Goal: Download file/media

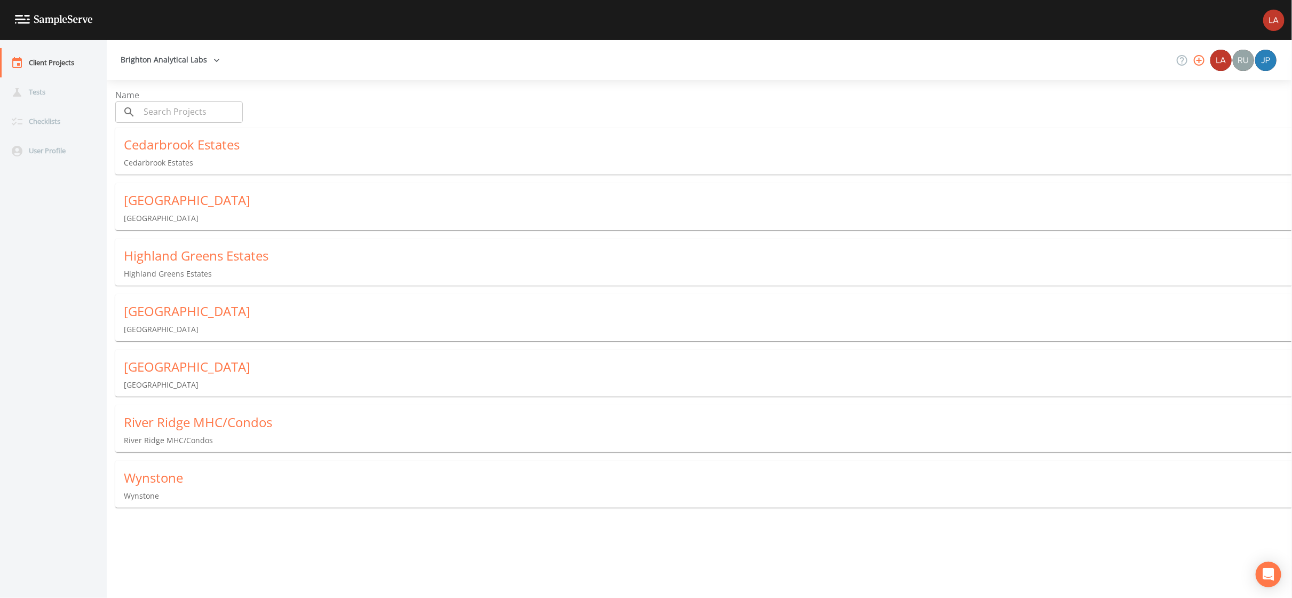
click at [196, 312] on div "[GEOGRAPHIC_DATA]" at bounding box center [708, 311] width 1168 height 17
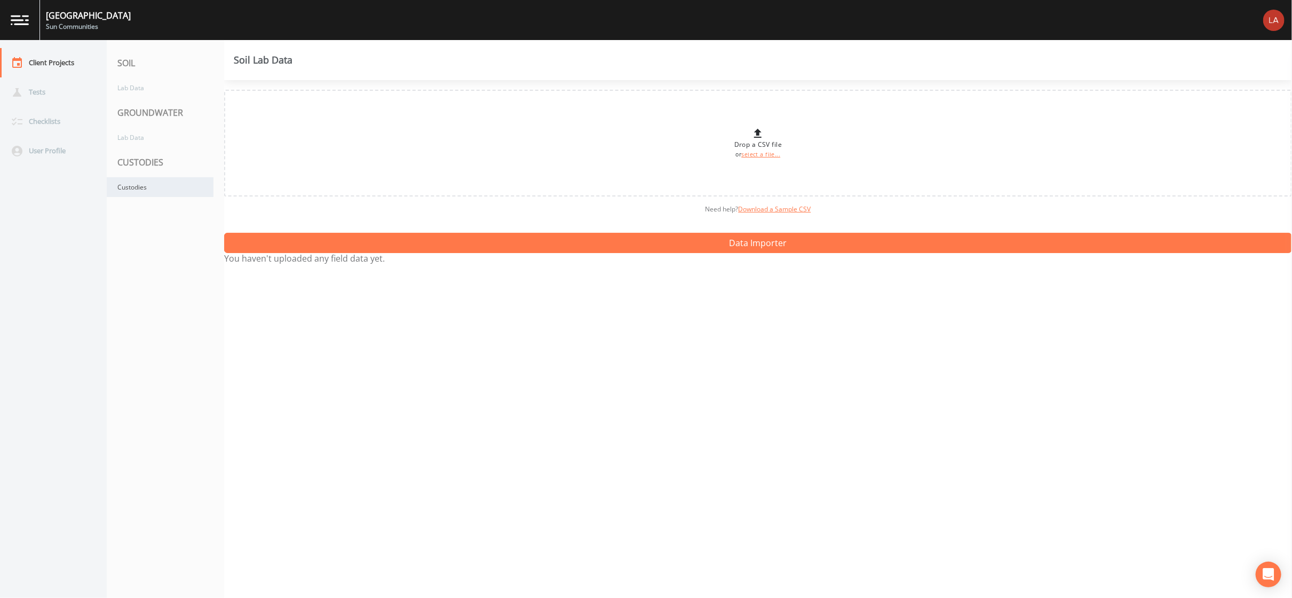
click at [156, 181] on div "Custodies" at bounding box center [160, 187] width 107 height 20
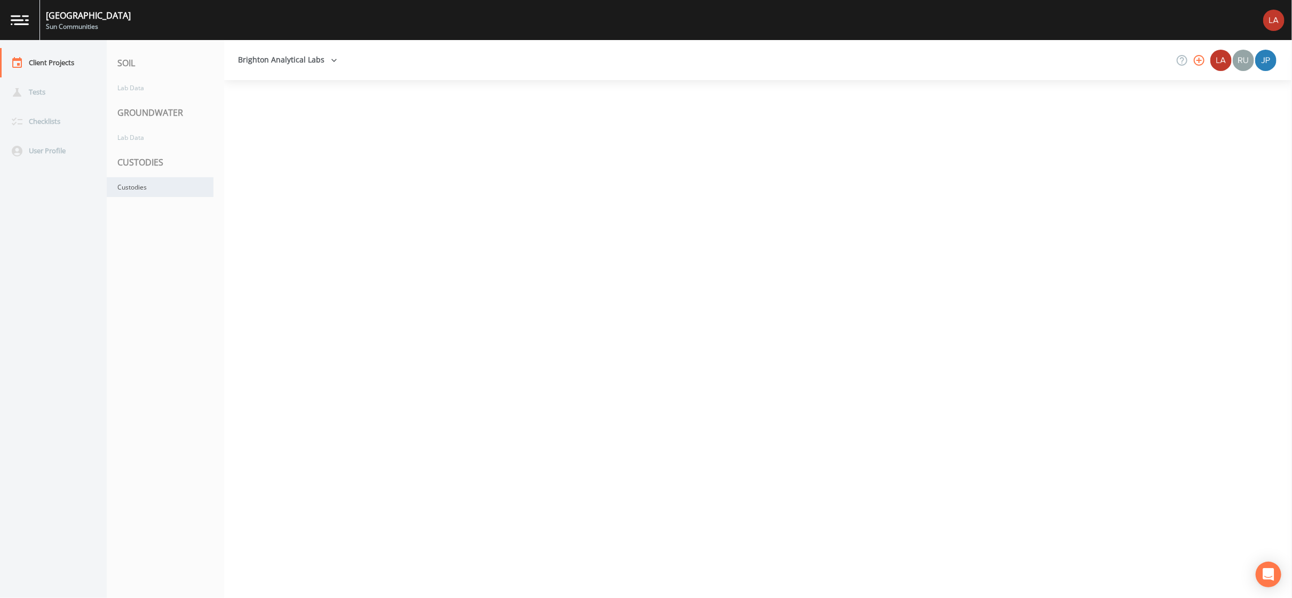
click at [156, 181] on div "Custodies" at bounding box center [160, 187] width 107 height 20
click at [159, 187] on div "Custodies" at bounding box center [160, 187] width 107 height 20
click at [133, 195] on div "Custodies" at bounding box center [160, 187] width 107 height 20
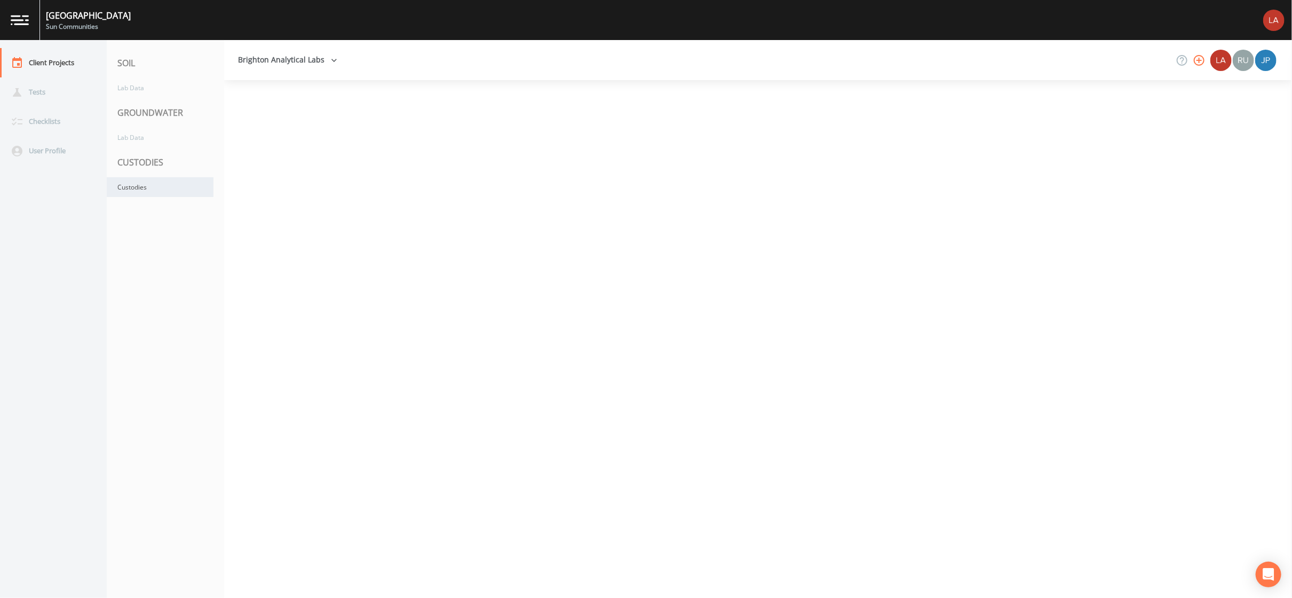
click at [133, 195] on div "Custodies" at bounding box center [160, 187] width 107 height 20
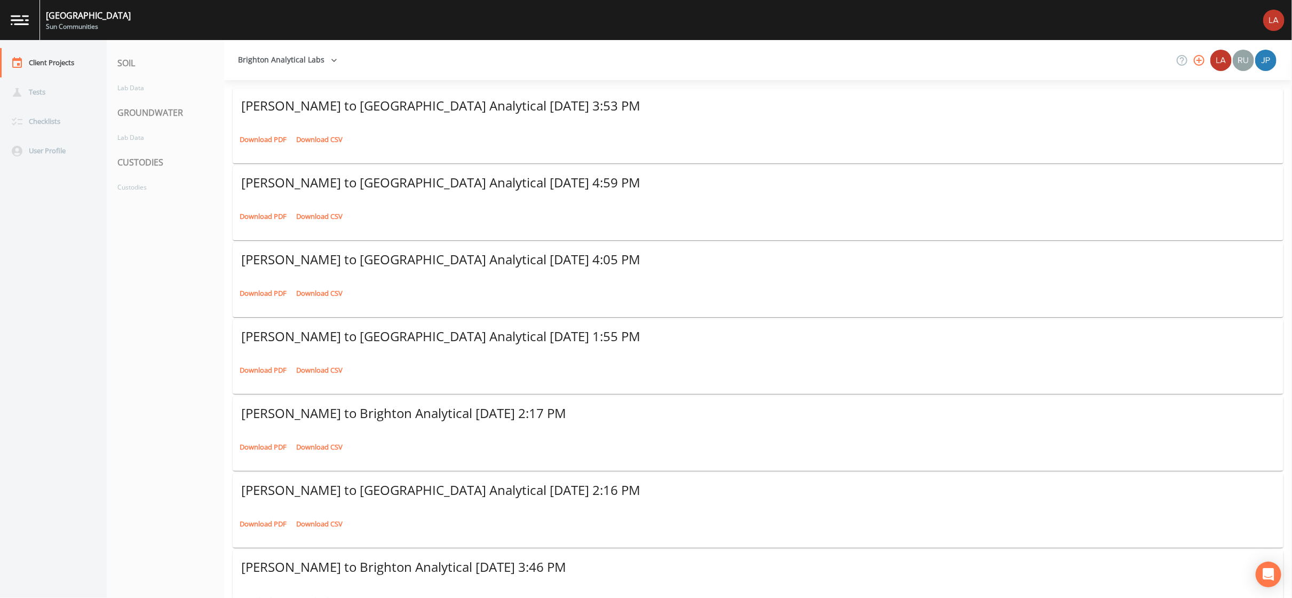
click at [254, 131] on link "Download PDF" at bounding box center [263, 139] width 52 height 17
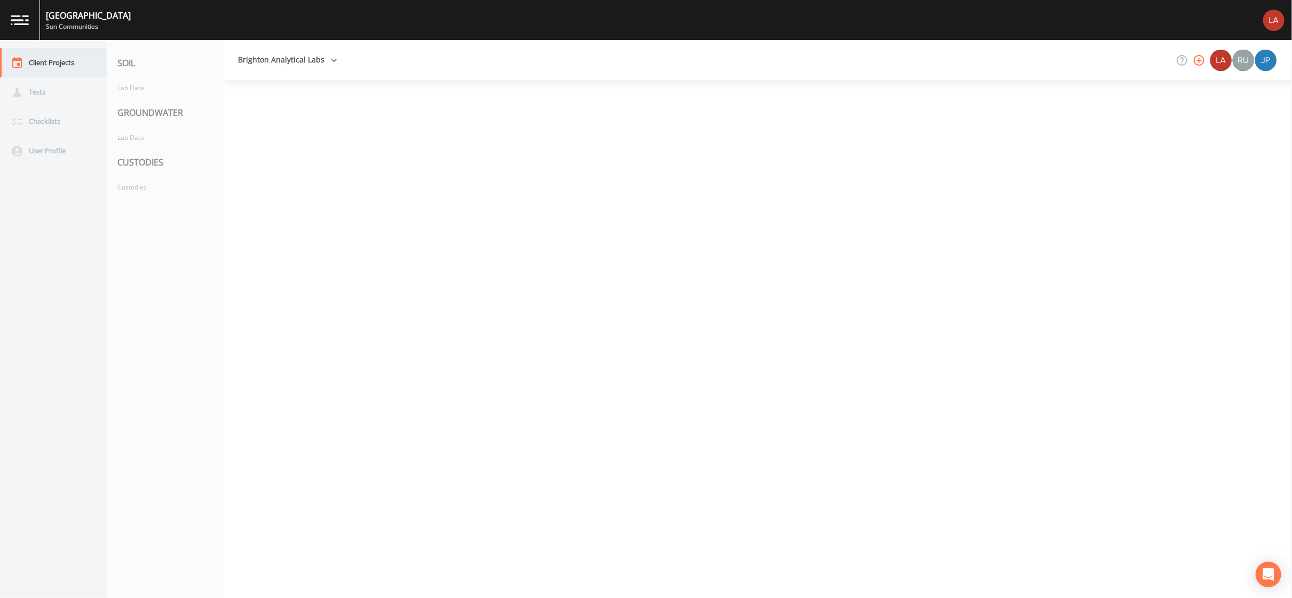
click at [51, 59] on div "Client Projects" at bounding box center [48, 62] width 96 height 29
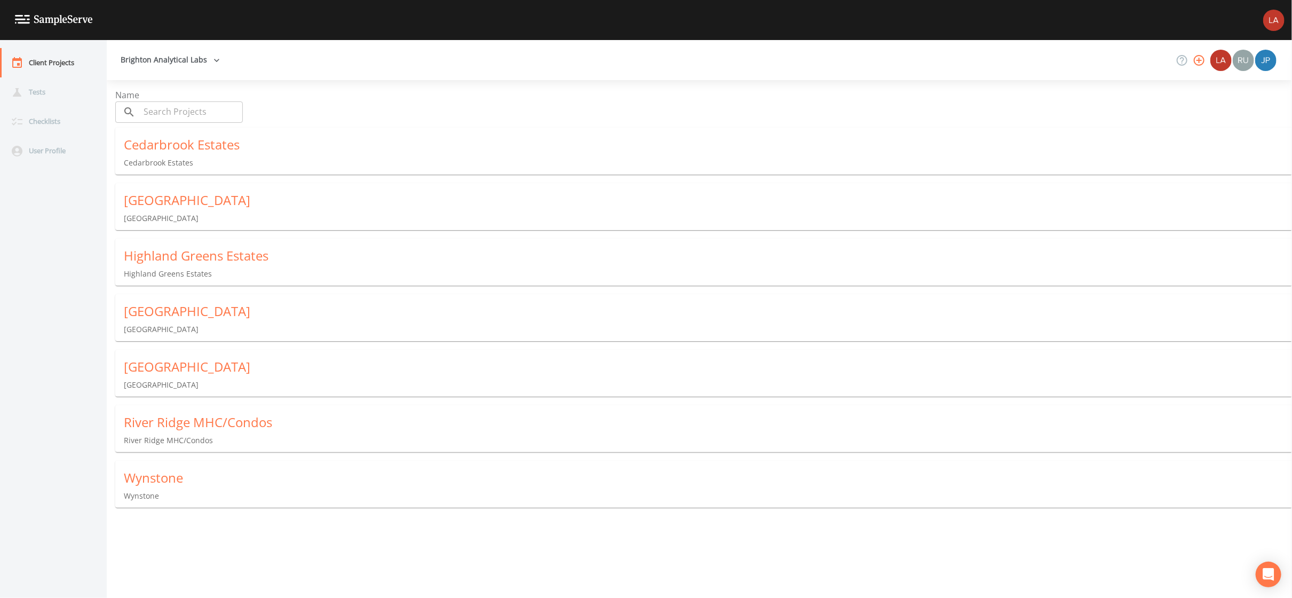
click at [183, 143] on div "Cedarbrook Estates" at bounding box center [708, 144] width 1168 height 17
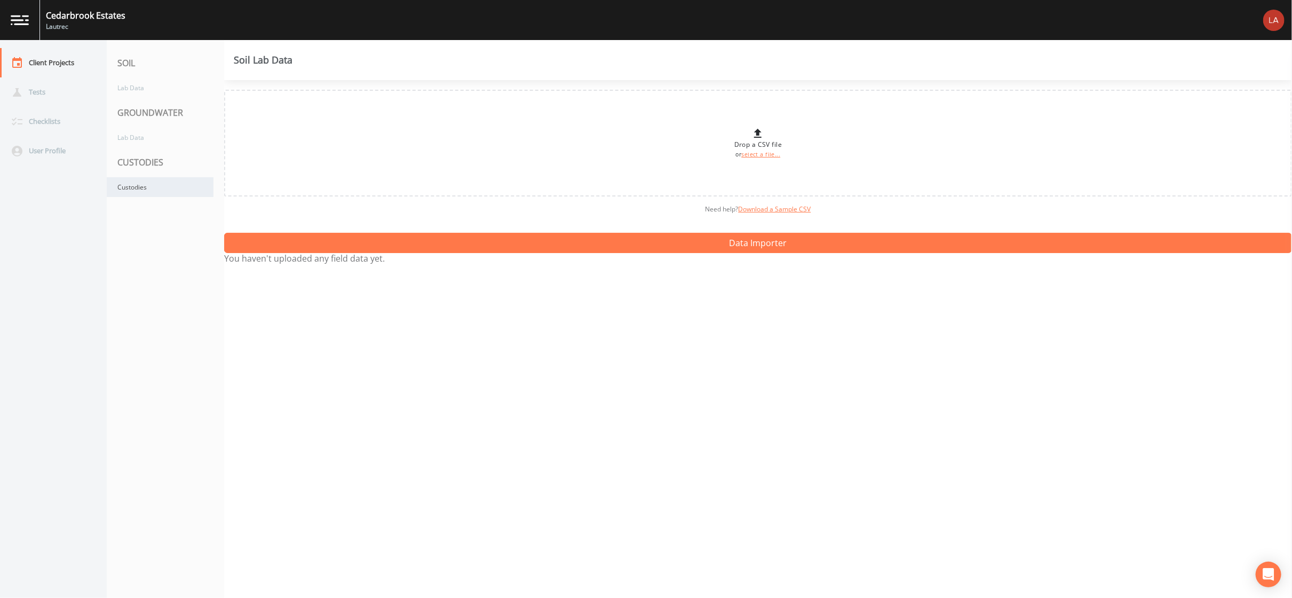
click at [159, 184] on div "Custodies" at bounding box center [160, 187] width 107 height 20
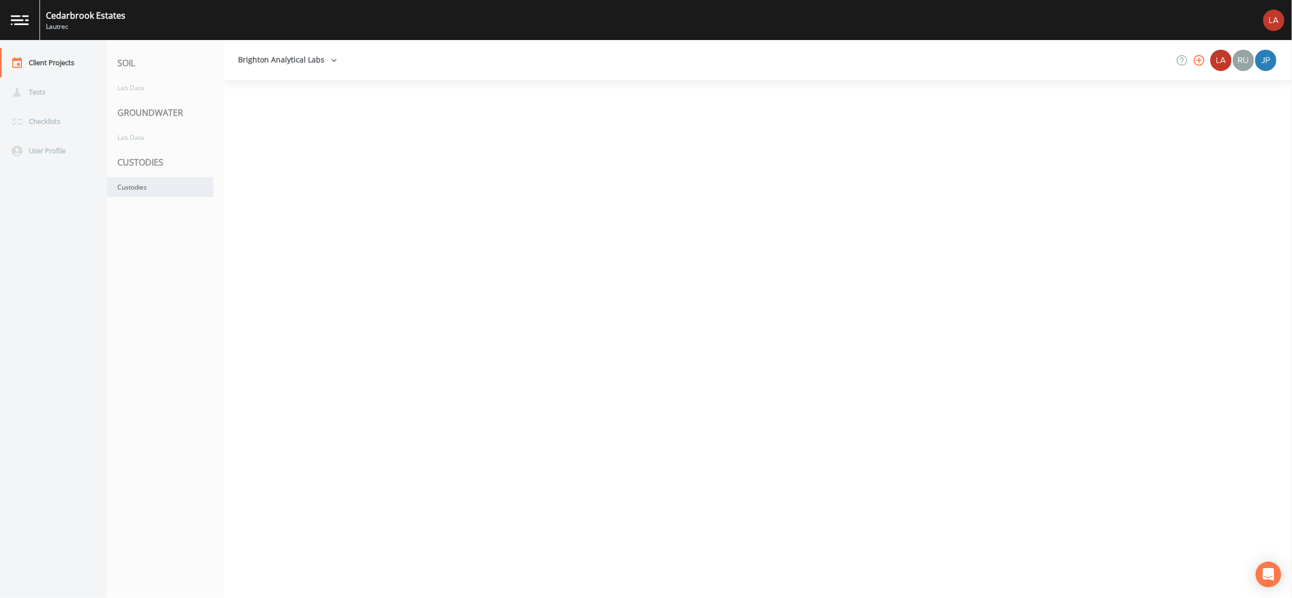
click at [156, 183] on div "Custodies" at bounding box center [160, 187] width 107 height 20
click at [159, 188] on div "Custodies" at bounding box center [160, 187] width 107 height 20
click at [160, 187] on div "Custodies" at bounding box center [160, 187] width 107 height 20
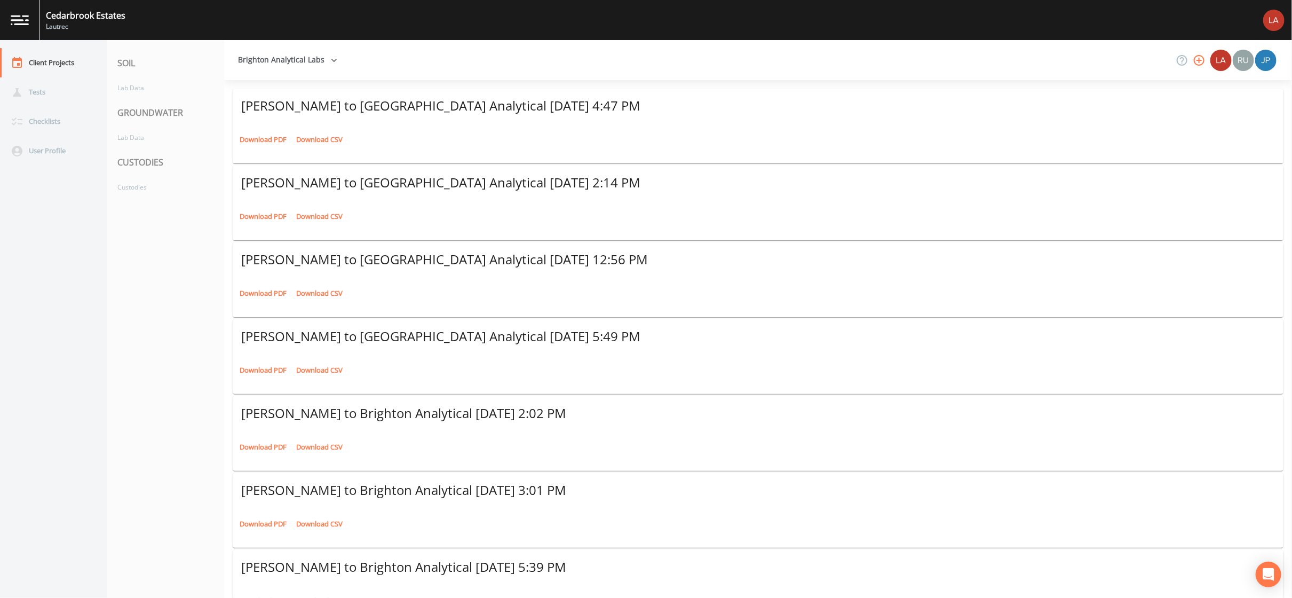
click at [250, 131] on link "Download PDF" at bounding box center [263, 139] width 52 height 17
